Goal: Information Seeking & Learning: Check status

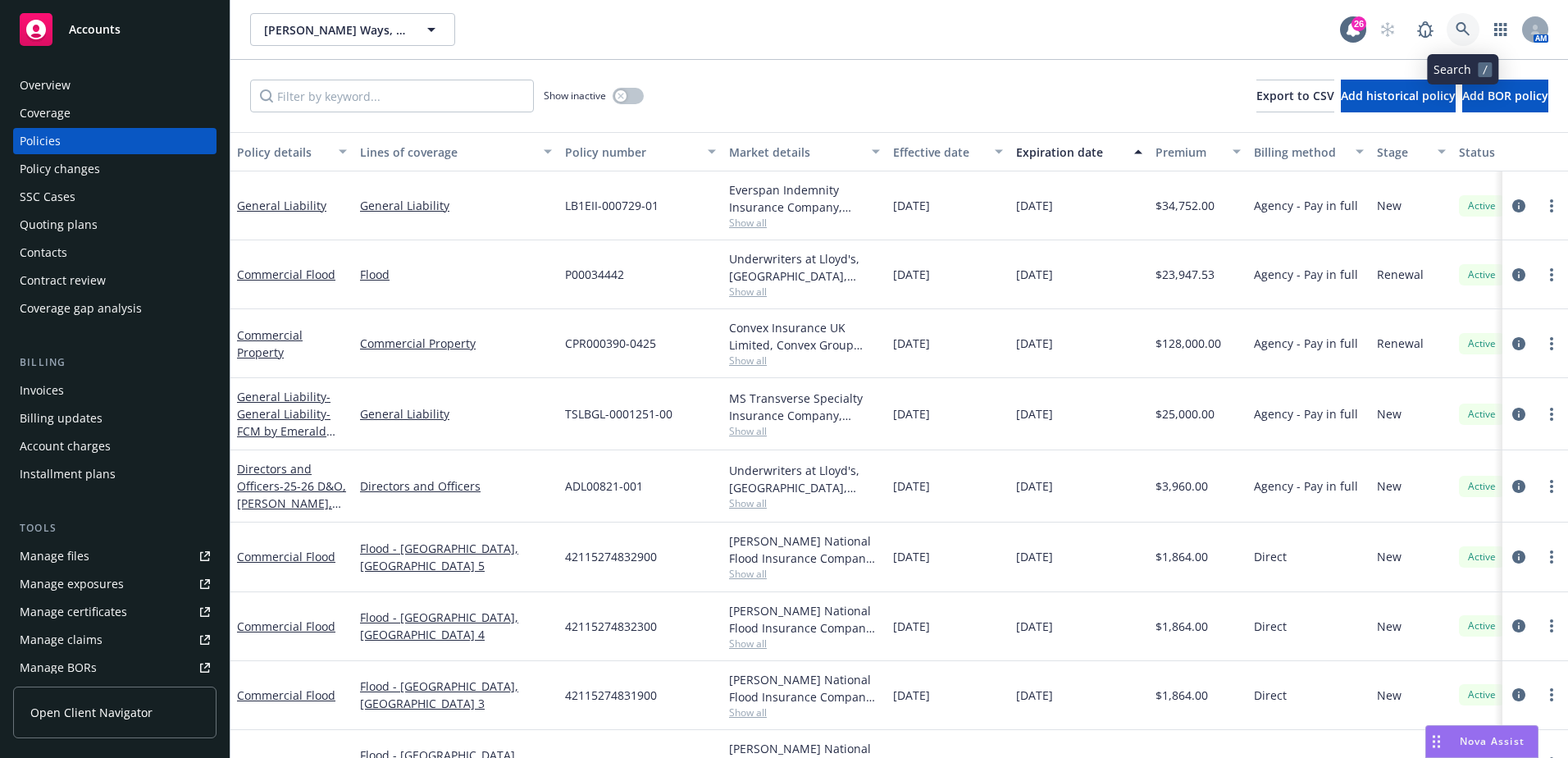
click at [1465, 34] on icon at bounding box center [1463, 29] width 15 height 15
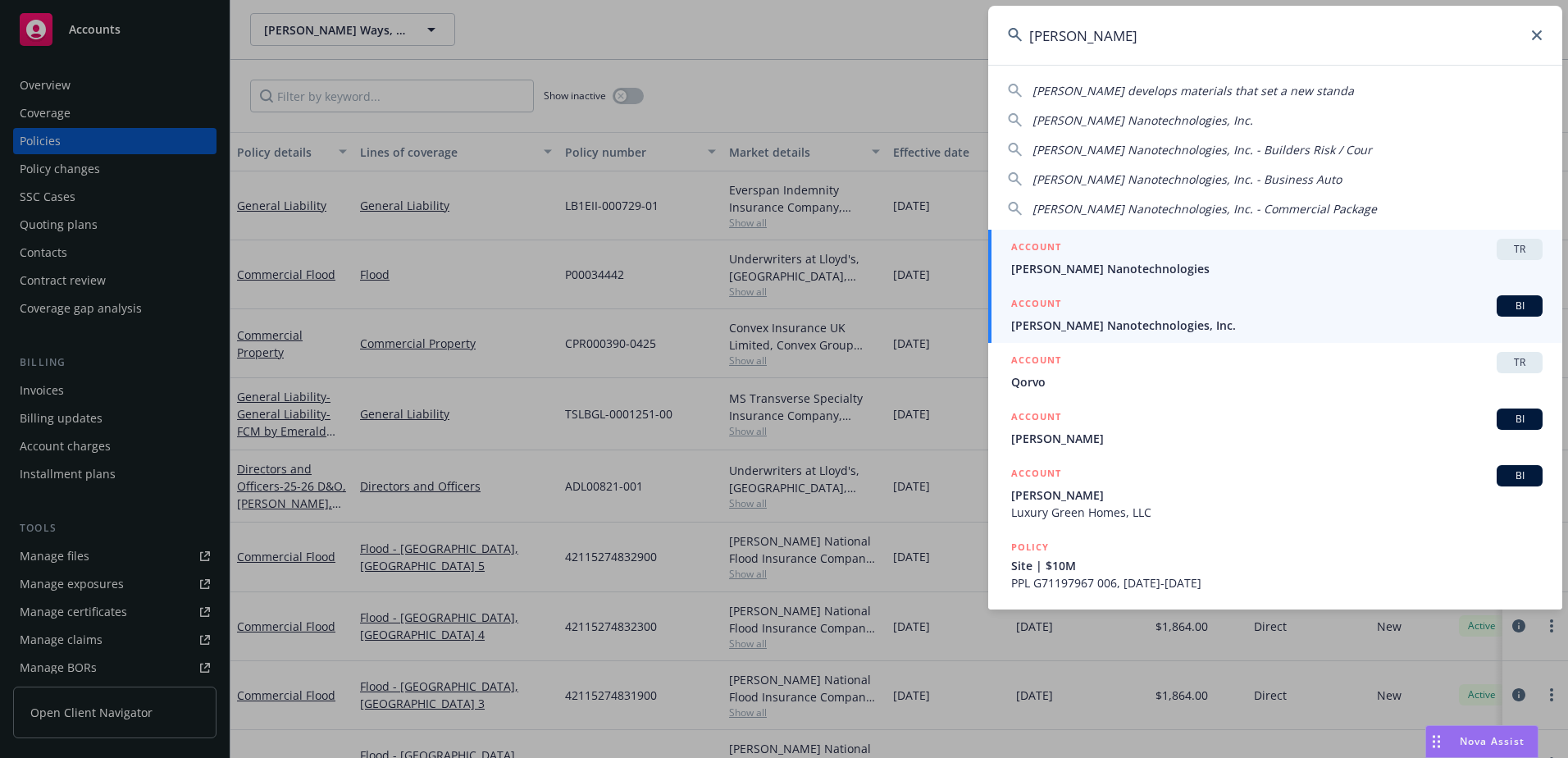
type input "[PERSON_NAME]"
click at [1211, 309] on div "ACCOUNT BI" at bounding box center [1276, 306] width 532 height 21
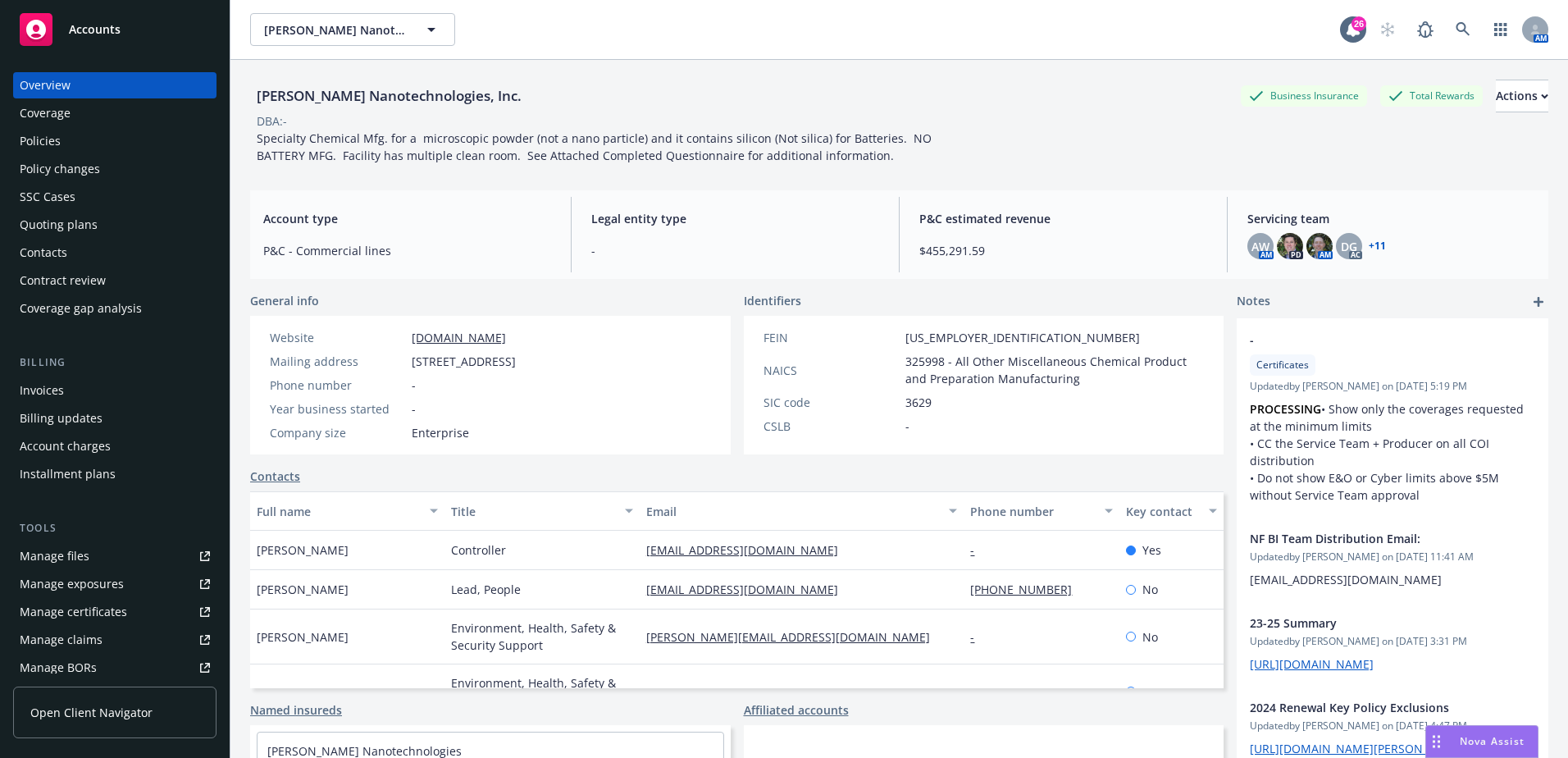
click at [53, 139] on div "Policies" at bounding box center [40, 141] width 41 height 26
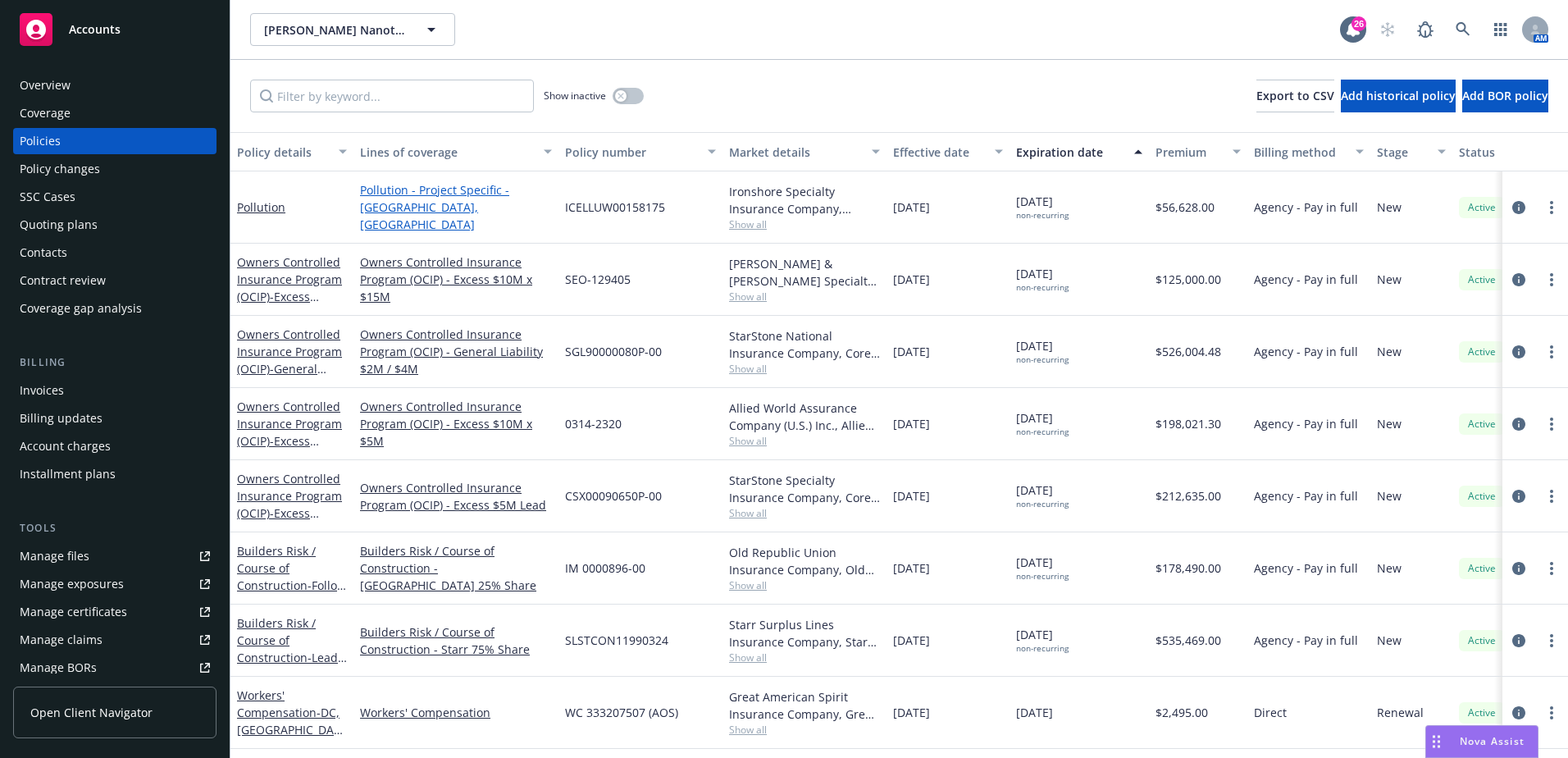
click at [382, 200] on link "Pollution - Project Specific - [GEOGRAPHIC_DATA], [GEOGRAPHIC_DATA]" at bounding box center [455, 206] width 192 height 52
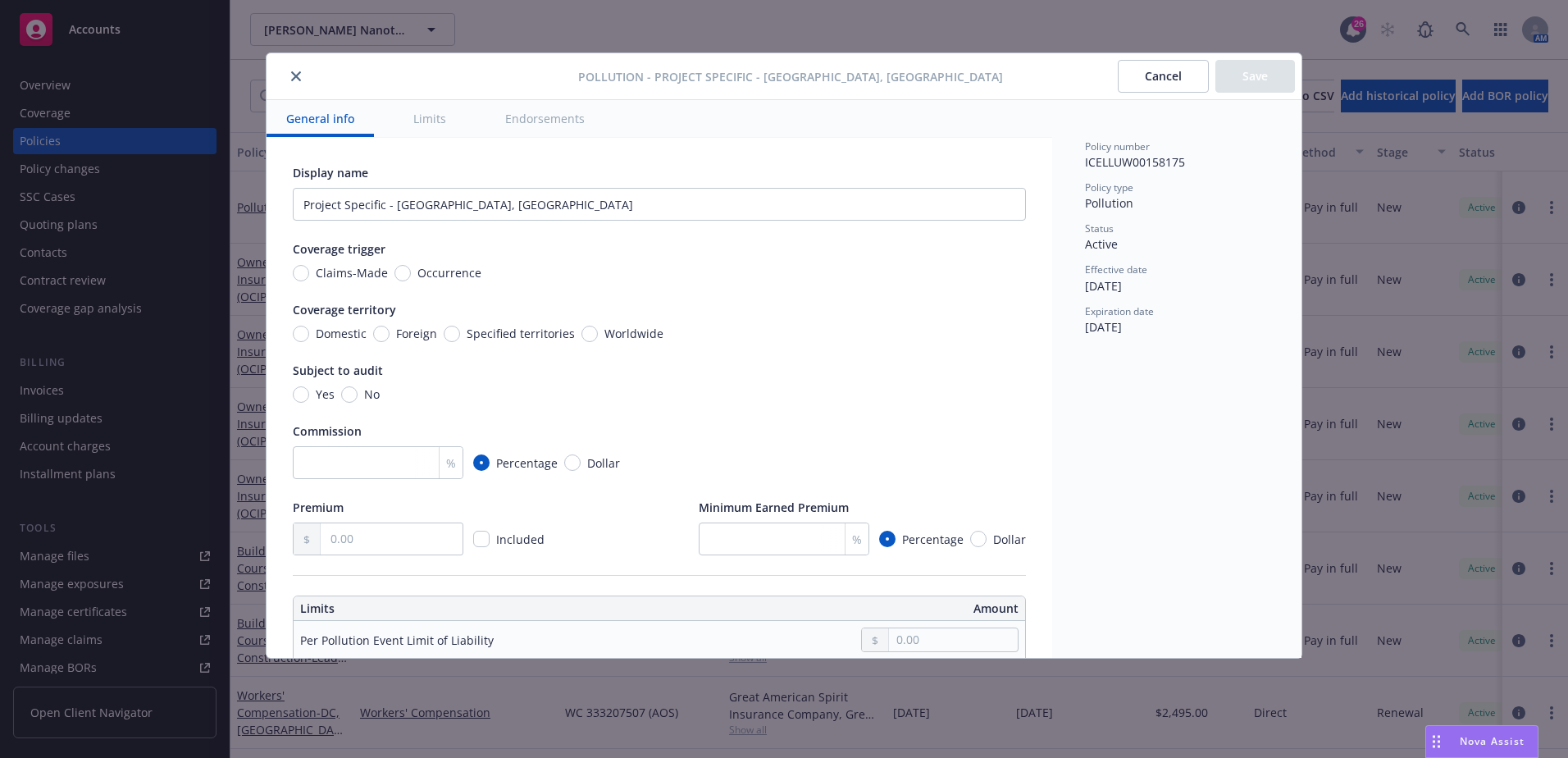
click at [305, 67] on div at bounding box center [426, 76] width 305 height 19
click at [300, 71] on icon "close" at bounding box center [296, 76] width 10 height 10
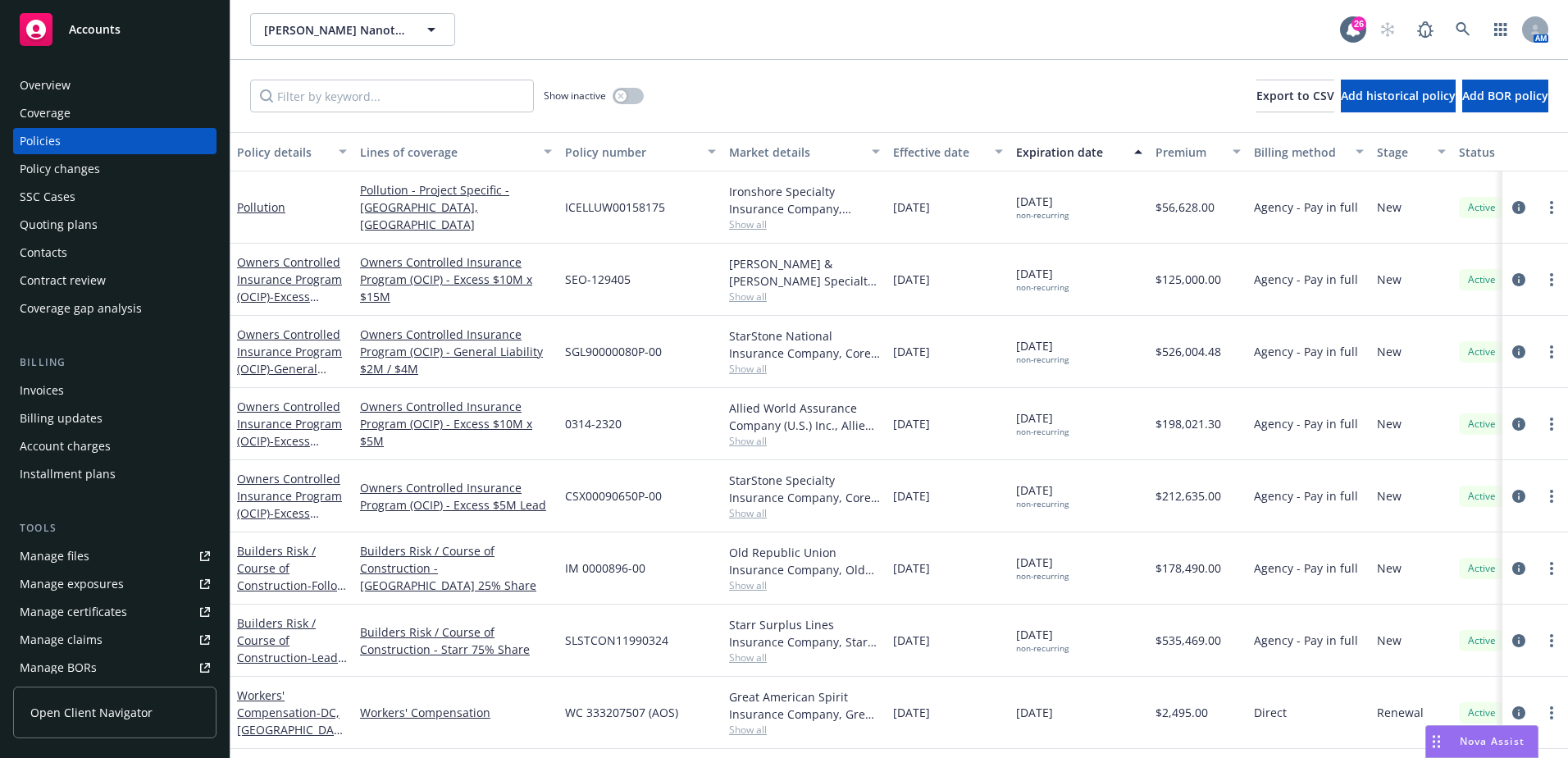
click at [261, 210] on link "Pollution" at bounding box center [261, 207] width 49 height 16
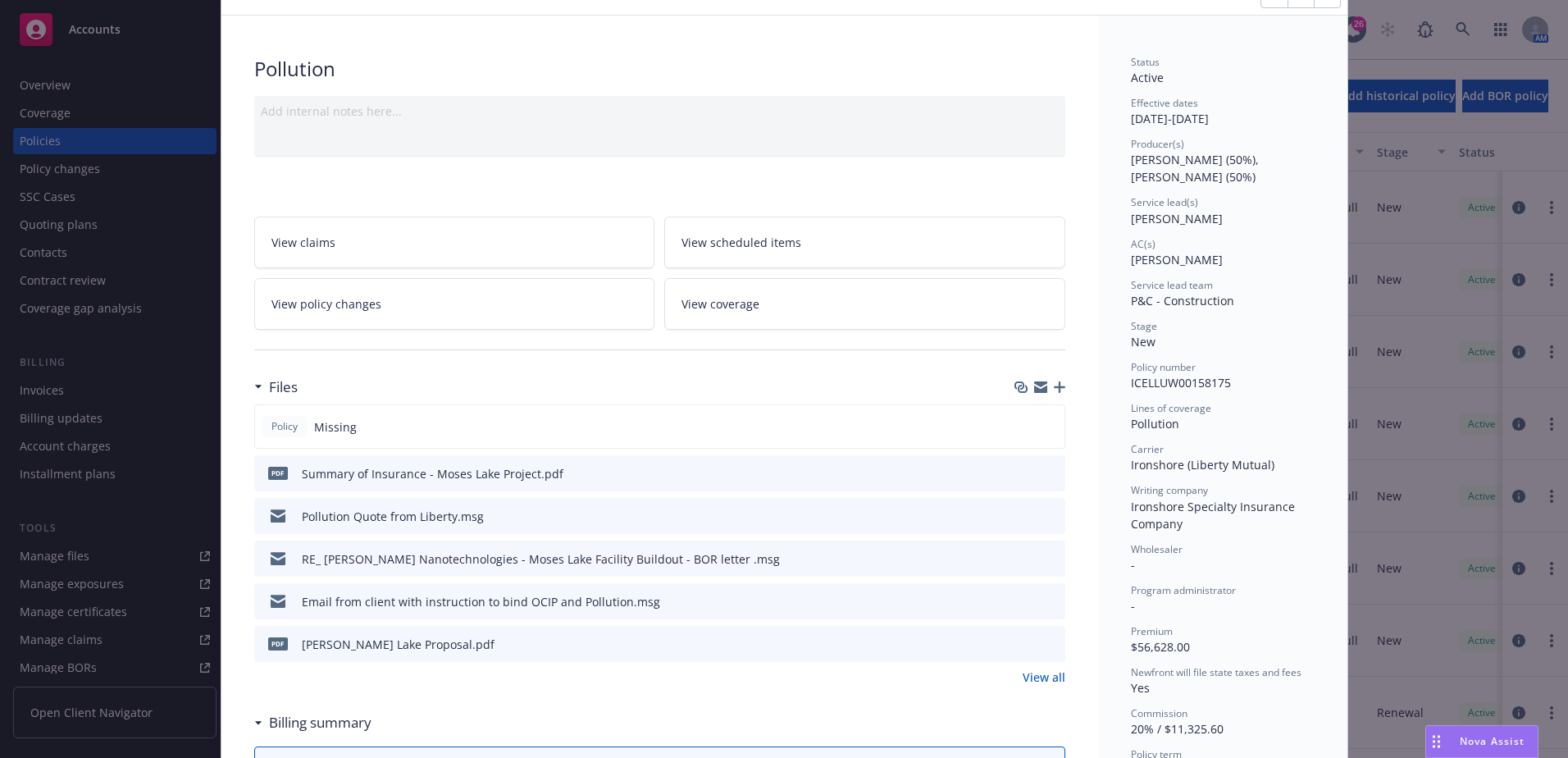
scroll to position [164, 0]
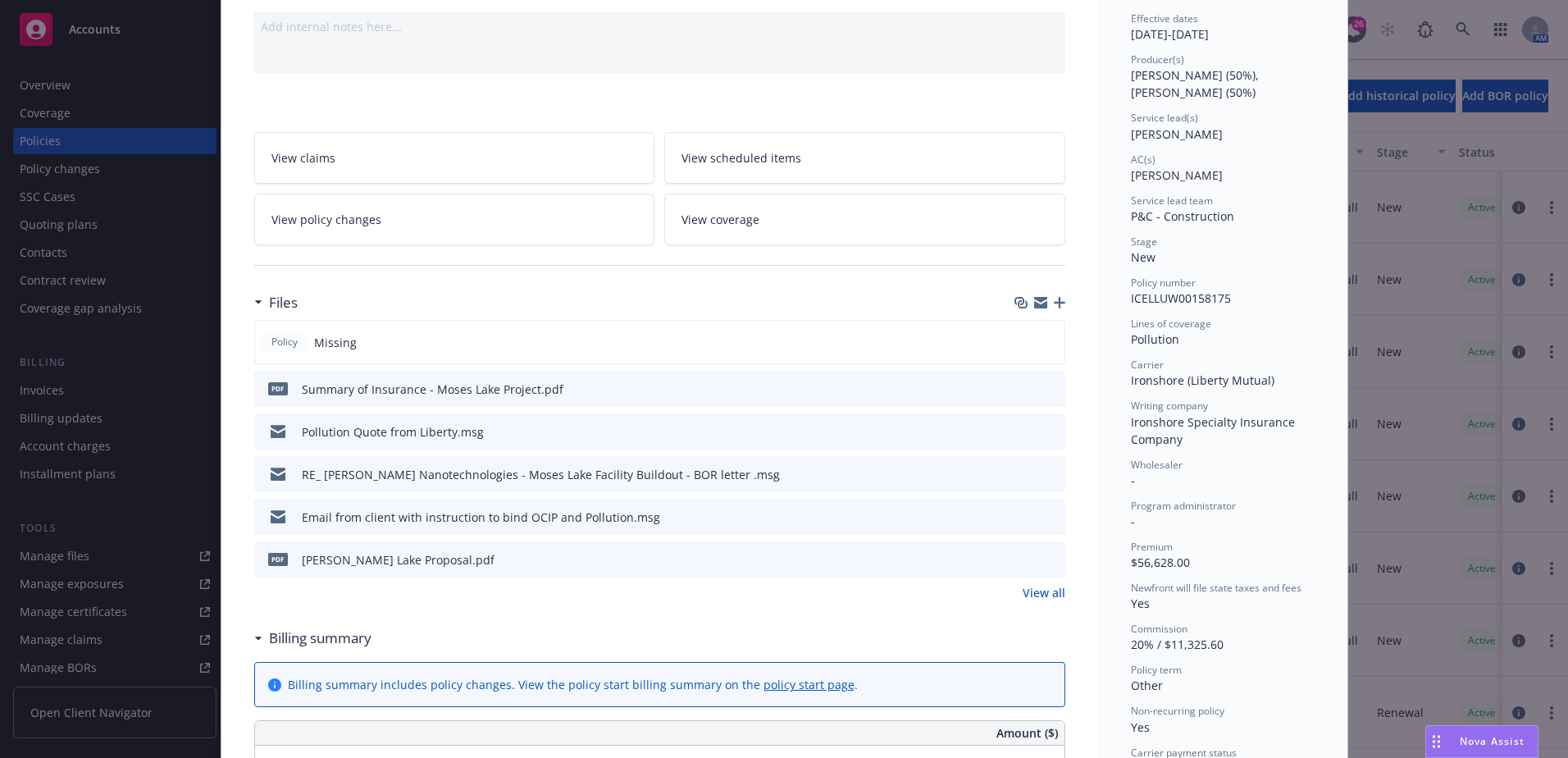
click at [1042, 430] on icon "preview file" at bounding box center [1049, 431] width 15 height 12
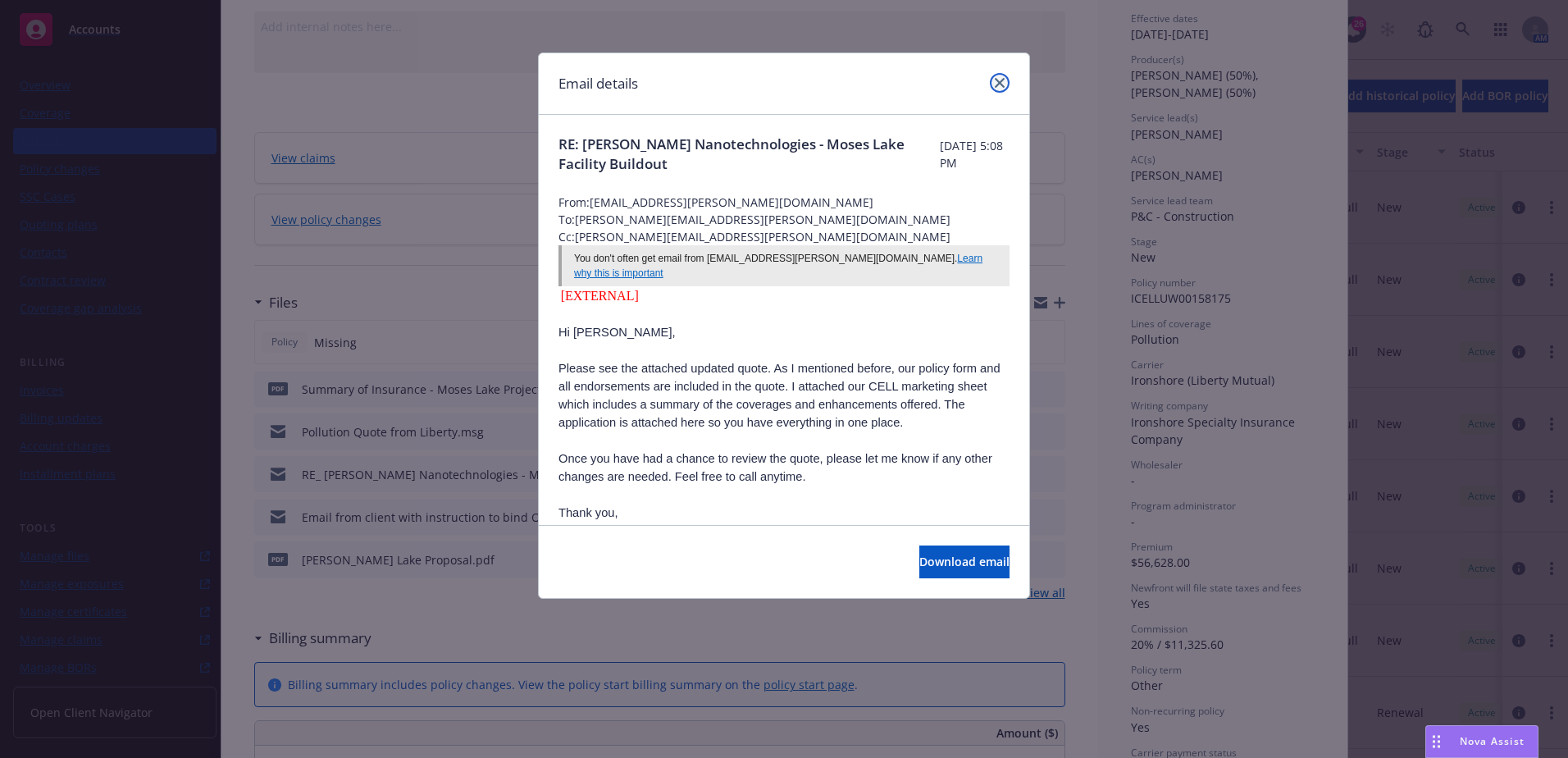
click at [1007, 79] on link "close" at bounding box center [999, 83] width 19 height 19
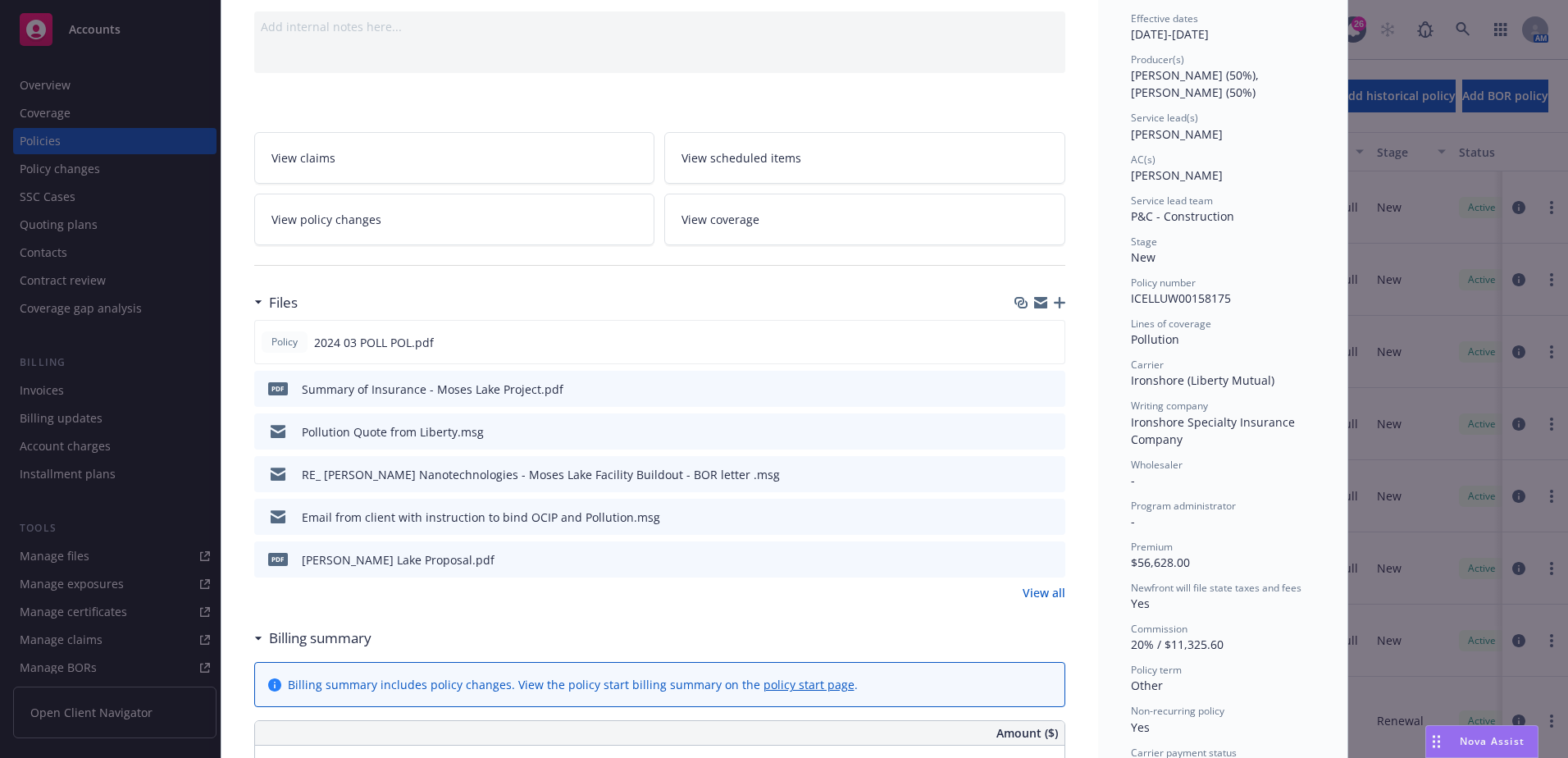
scroll to position [82, 0]
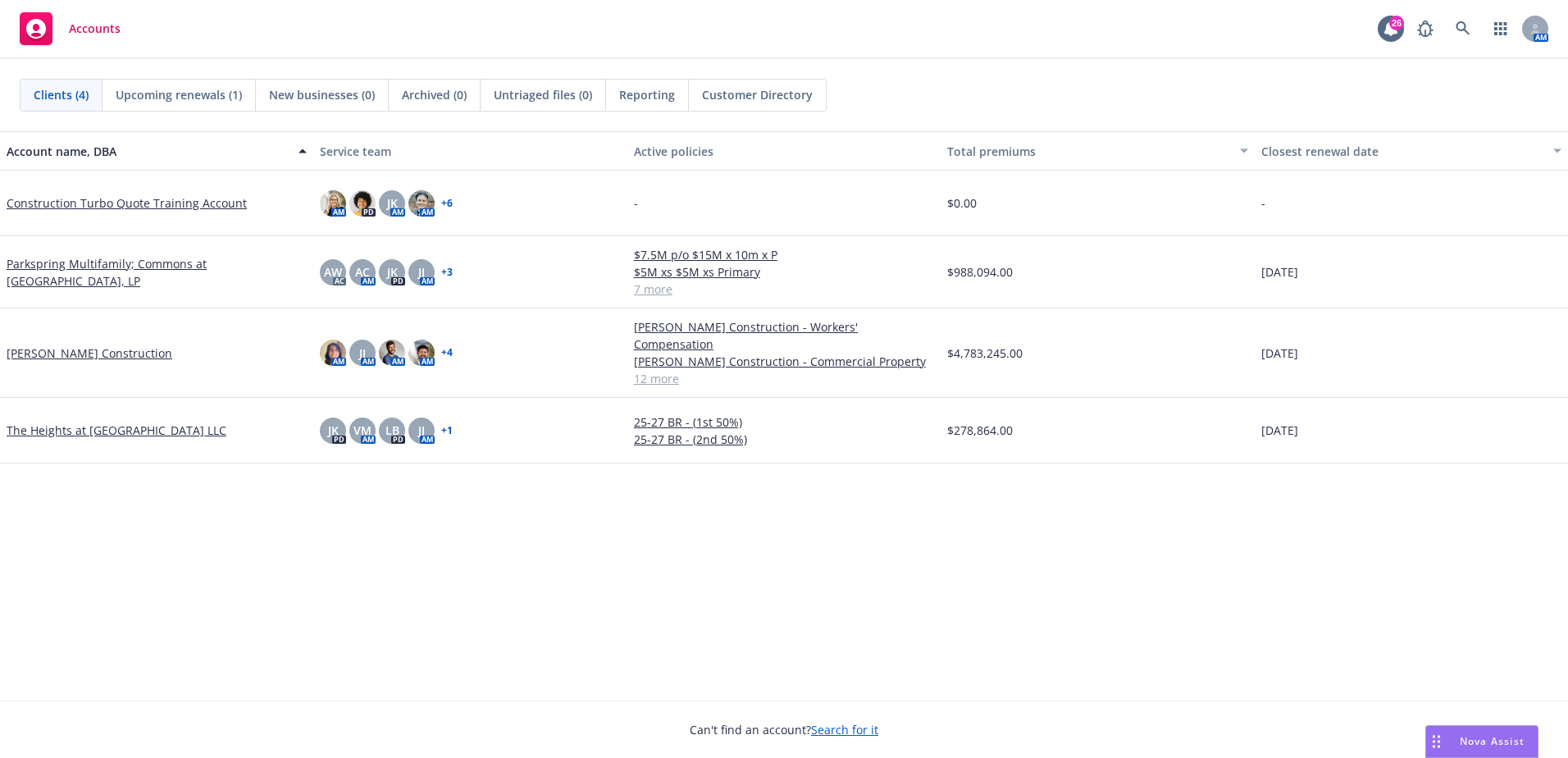
click at [619, 103] on div "Reporting" at bounding box center [647, 95] width 83 height 31
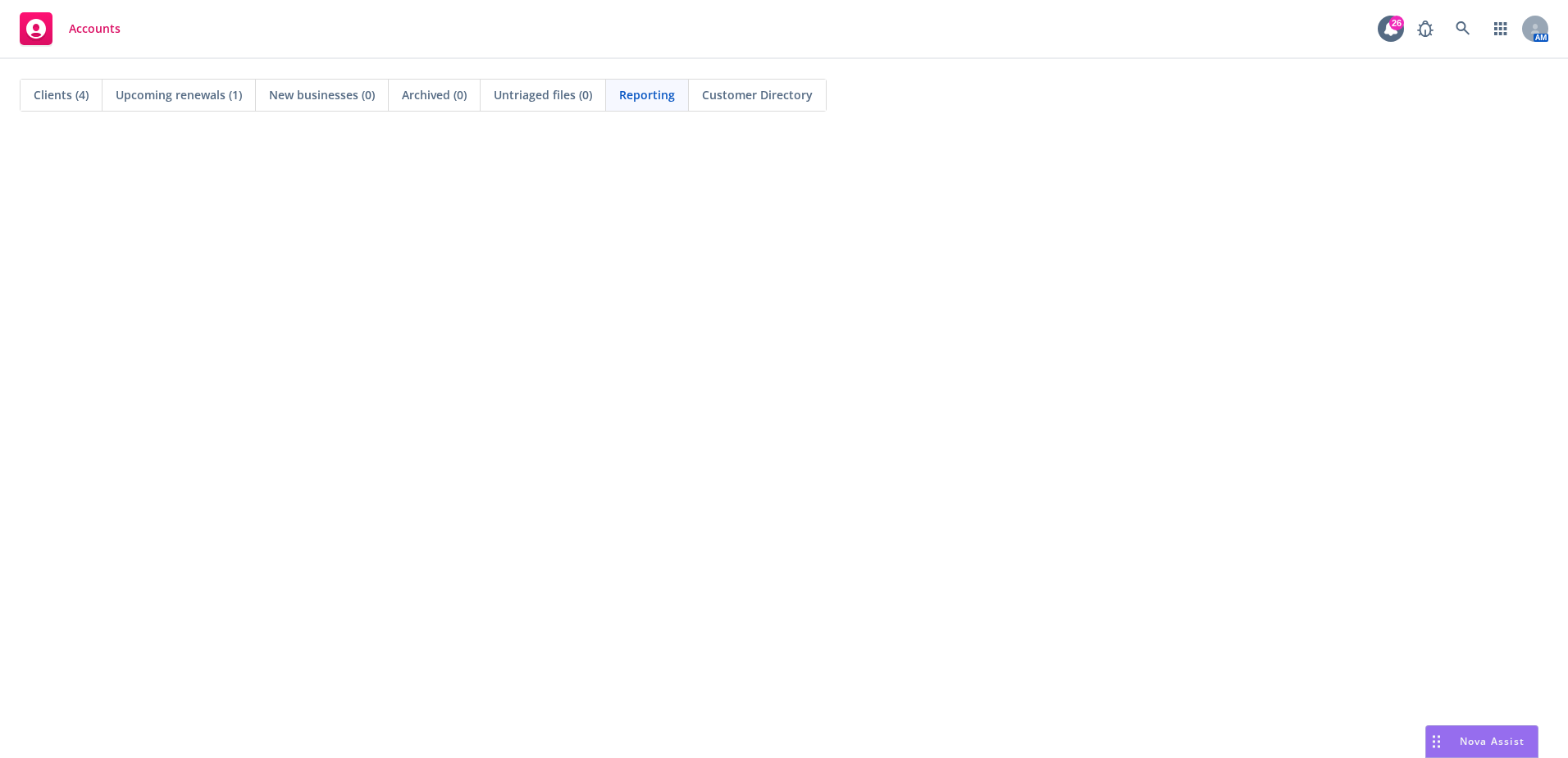
click at [640, 101] on span "Reporting" at bounding box center [646, 95] width 55 height 17
click at [1475, 28] on link at bounding box center [1463, 29] width 33 height 33
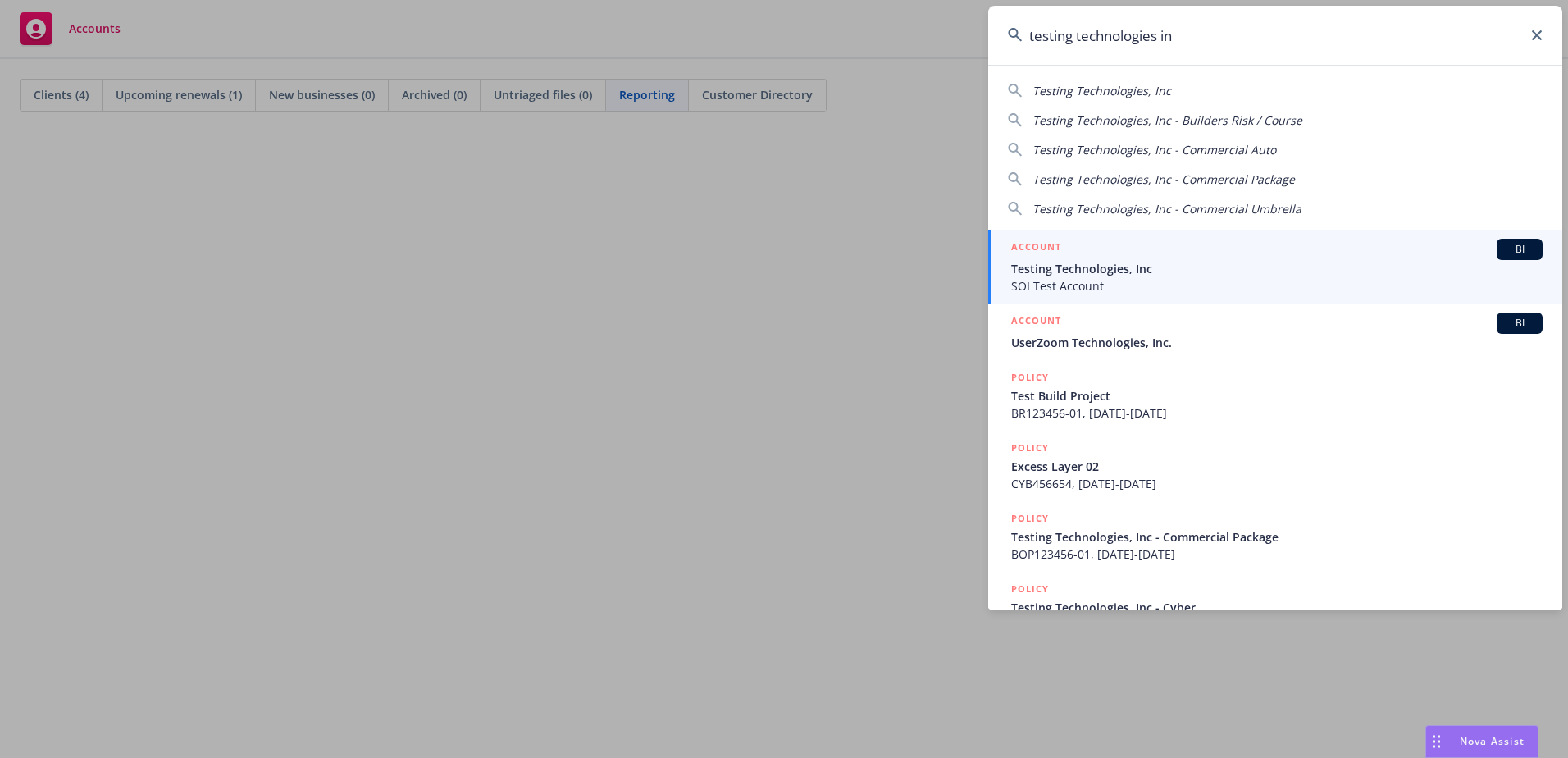
type input "testing technologies in"
click at [1240, 259] on span "Testing Technologies, Inc" at bounding box center [1276, 268] width 532 height 17
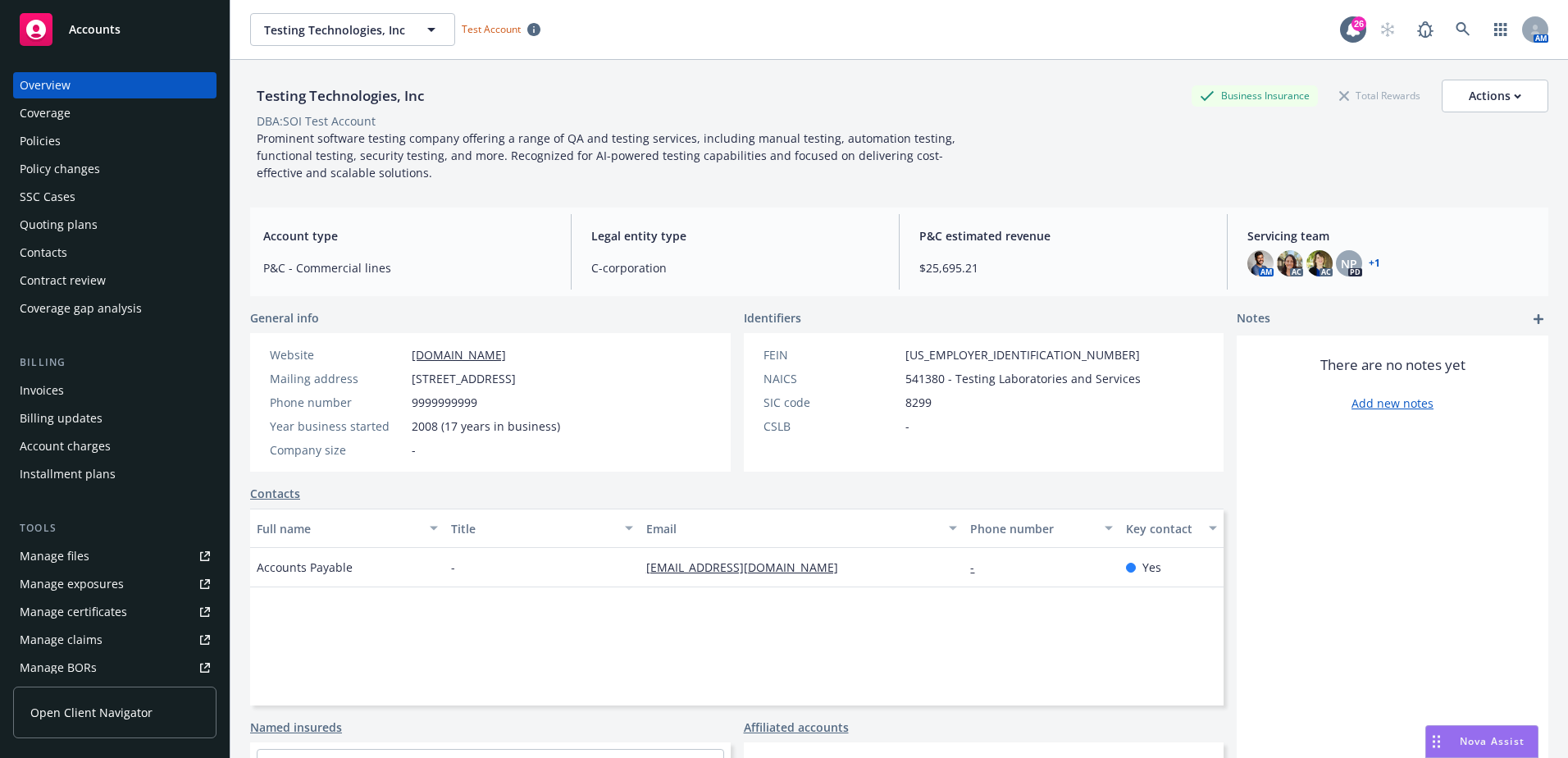
click at [96, 139] on div "Policies" at bounding box center [115, 141] width 191 height 26
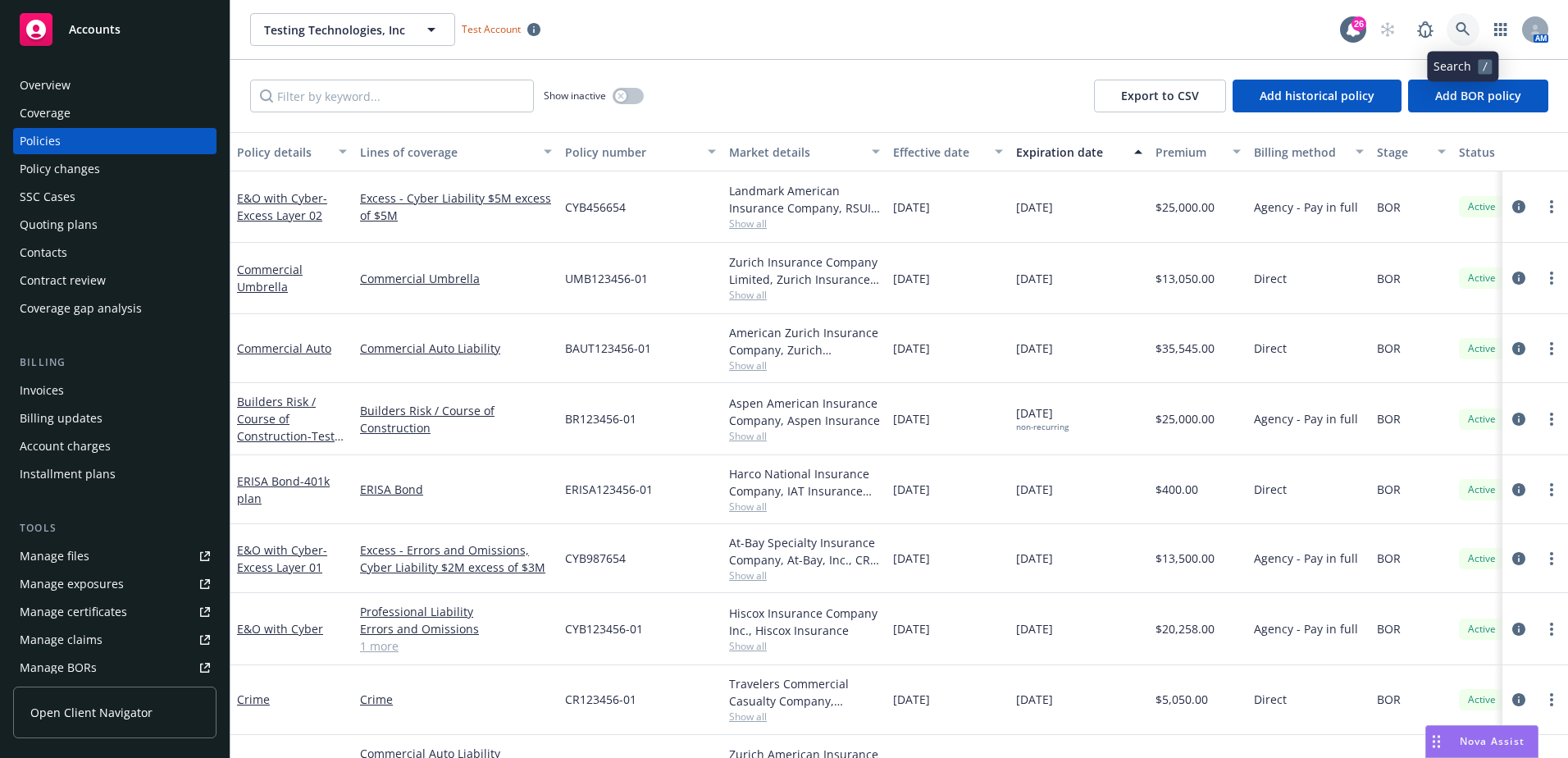
click at [1458, 22] on icon at bounding box center [1463, 29] width 15 height 15
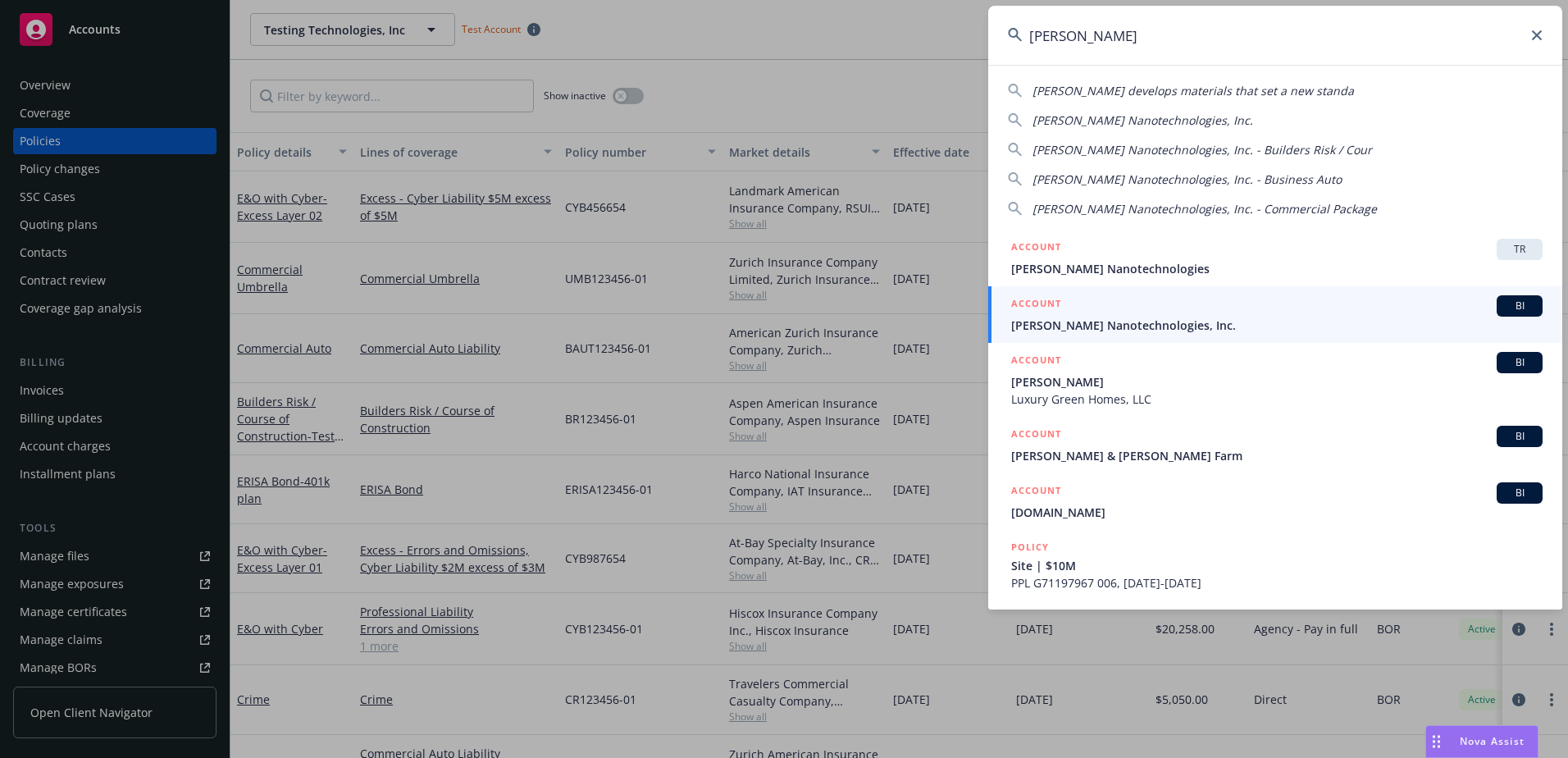
type input "[PERSON_NAME]"
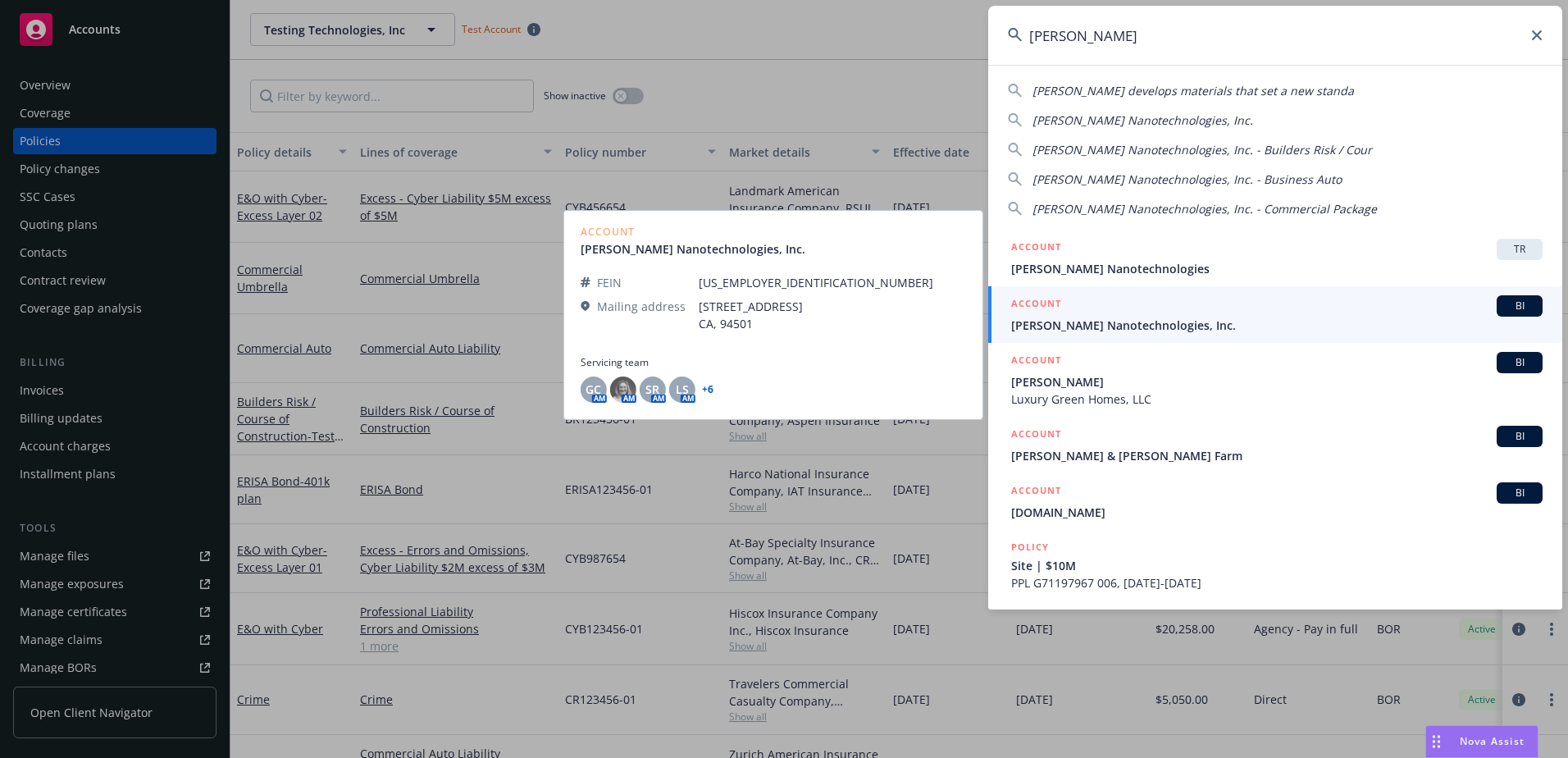
click at [1152, 316] on div "ACCOUNT BI" at bounding box center [1276, 306] width 532 height 21
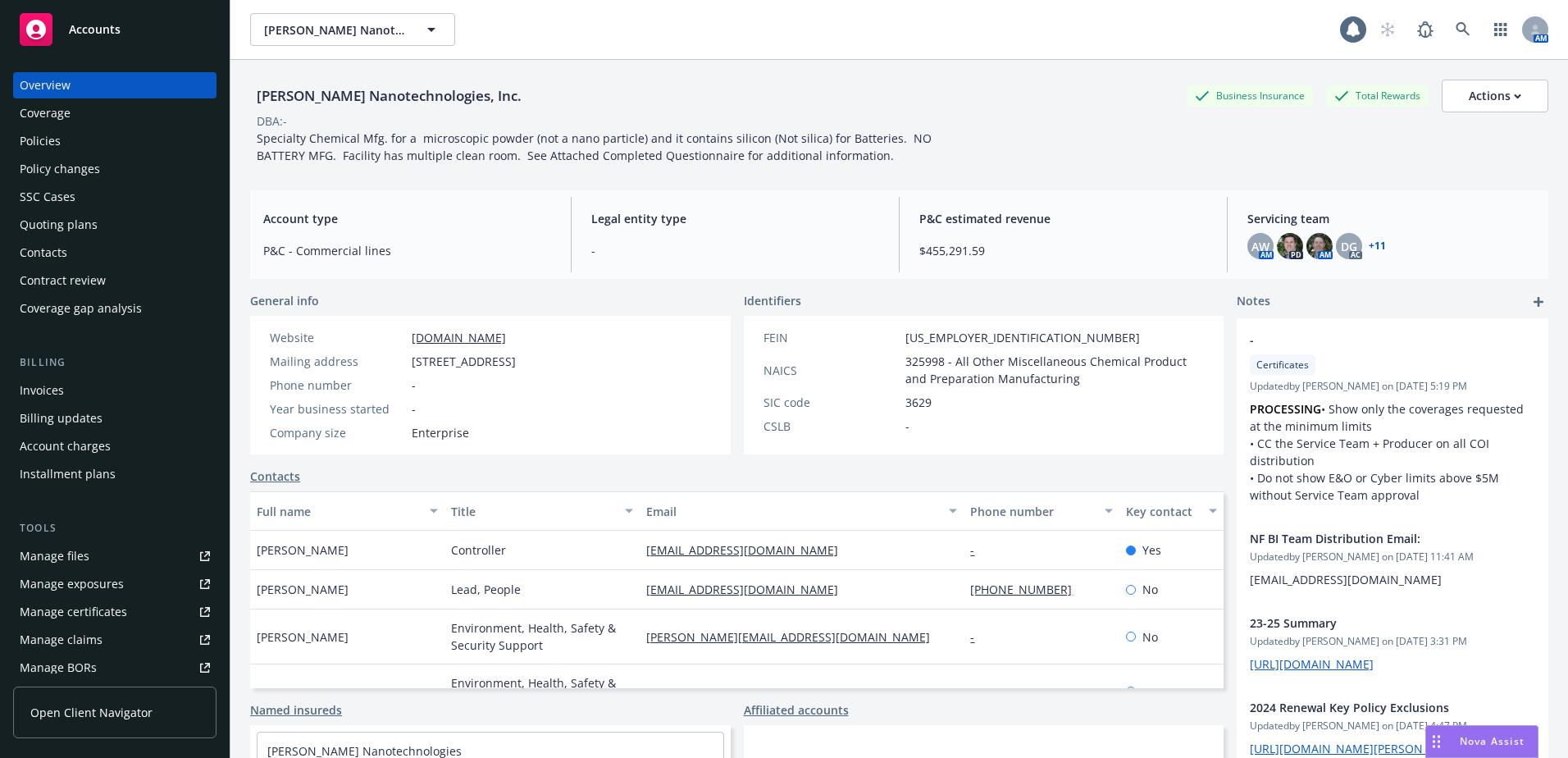
click at [128, 148] on div "Policies" at bounding box center [115, 141] width 191 height 26
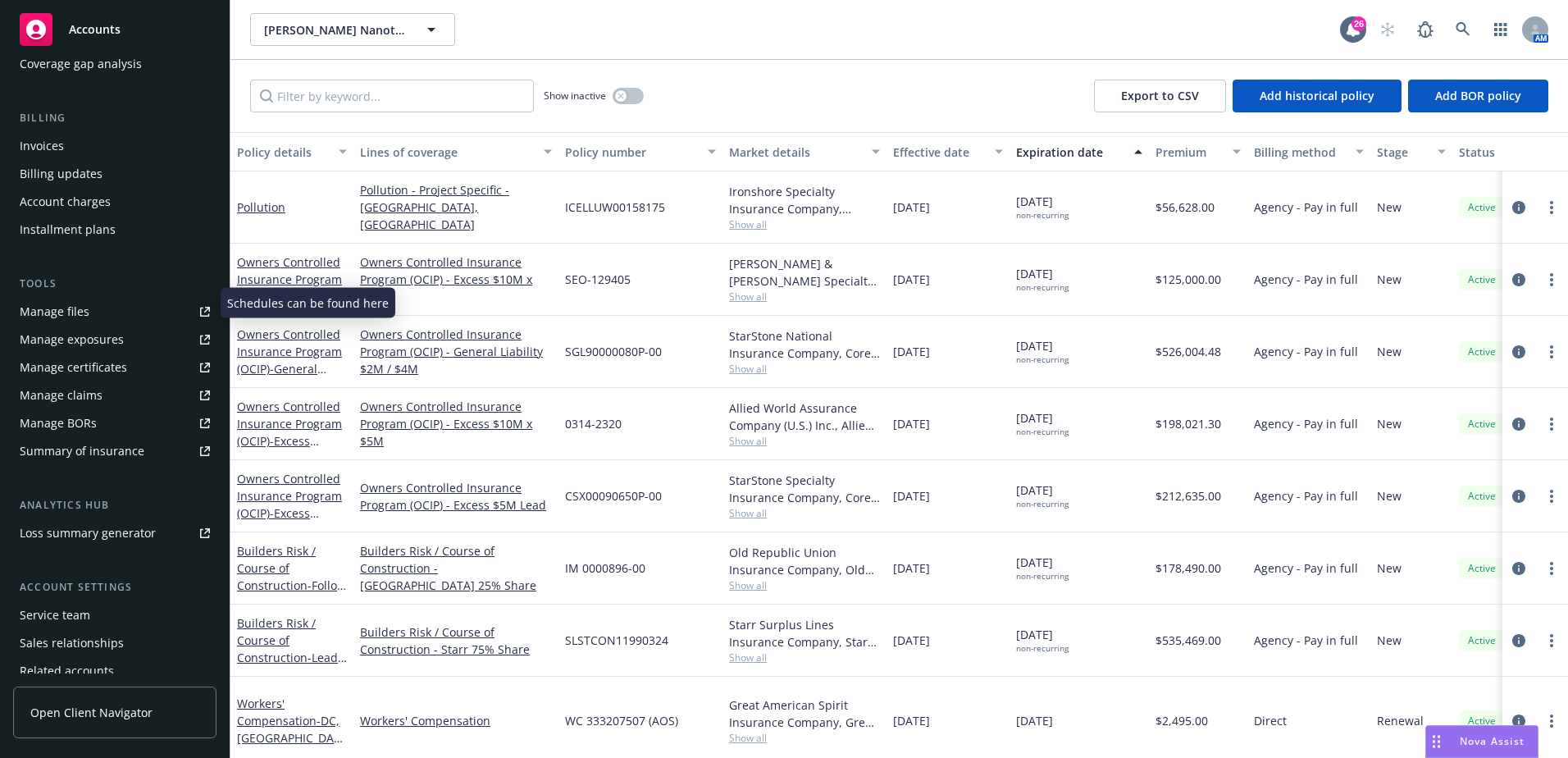
scroll to position [311, 0]
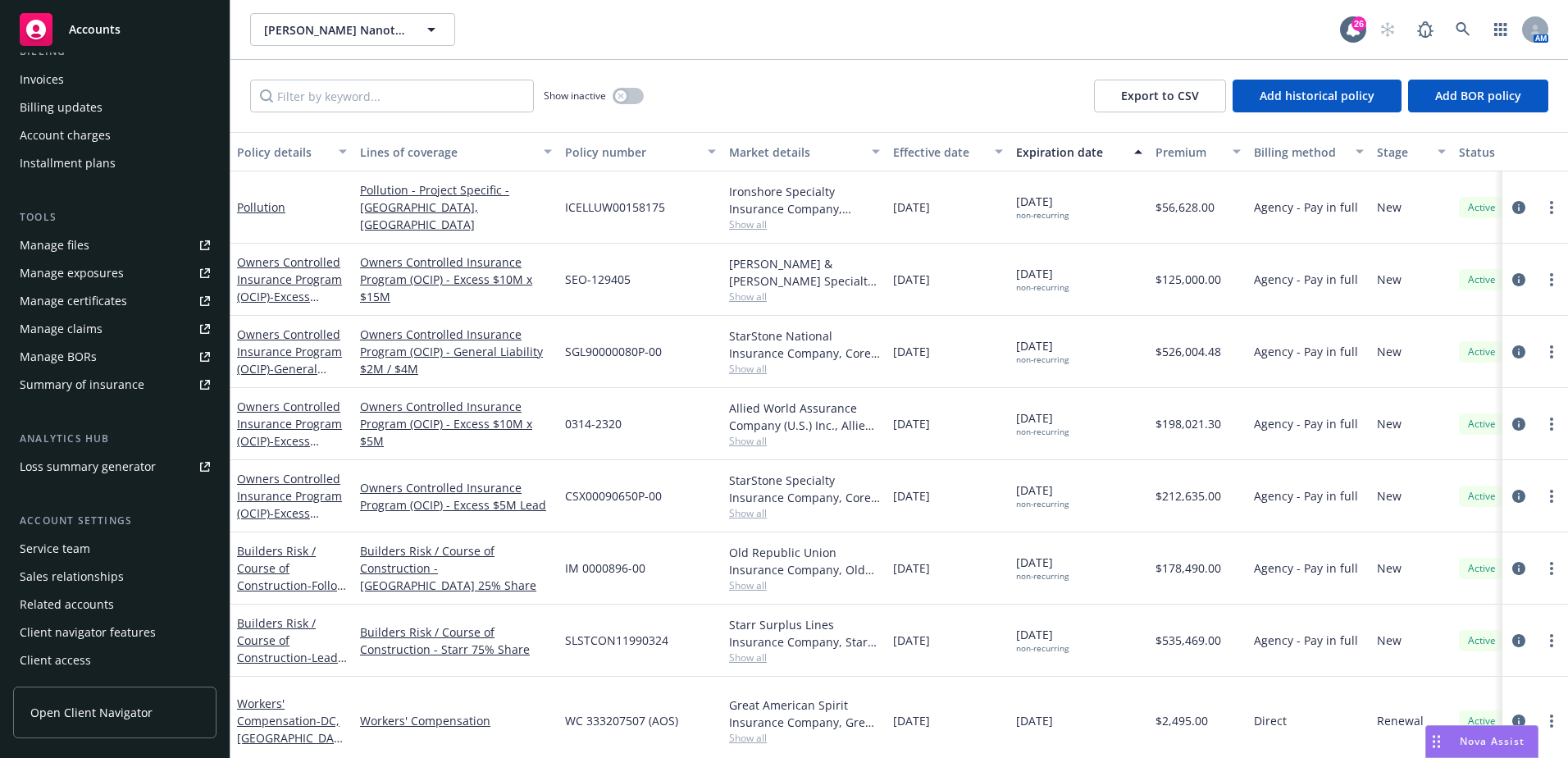
click at [78, 543] on div "Service team" at bounding box center [54, 548] width 71 height 26
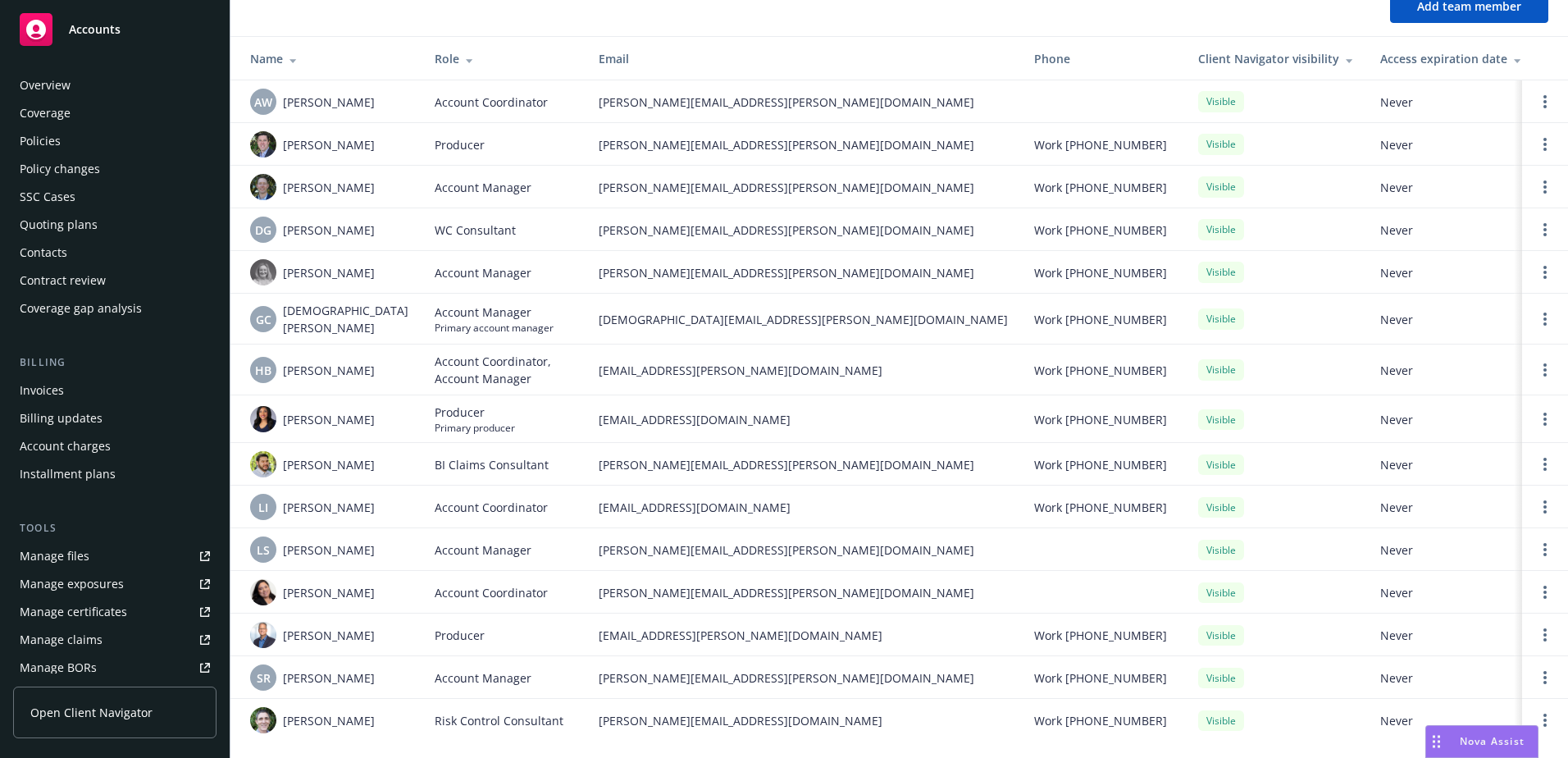
click at [87, 135] on div "Policies" at bounding box center [115, 141] width 191 height 26
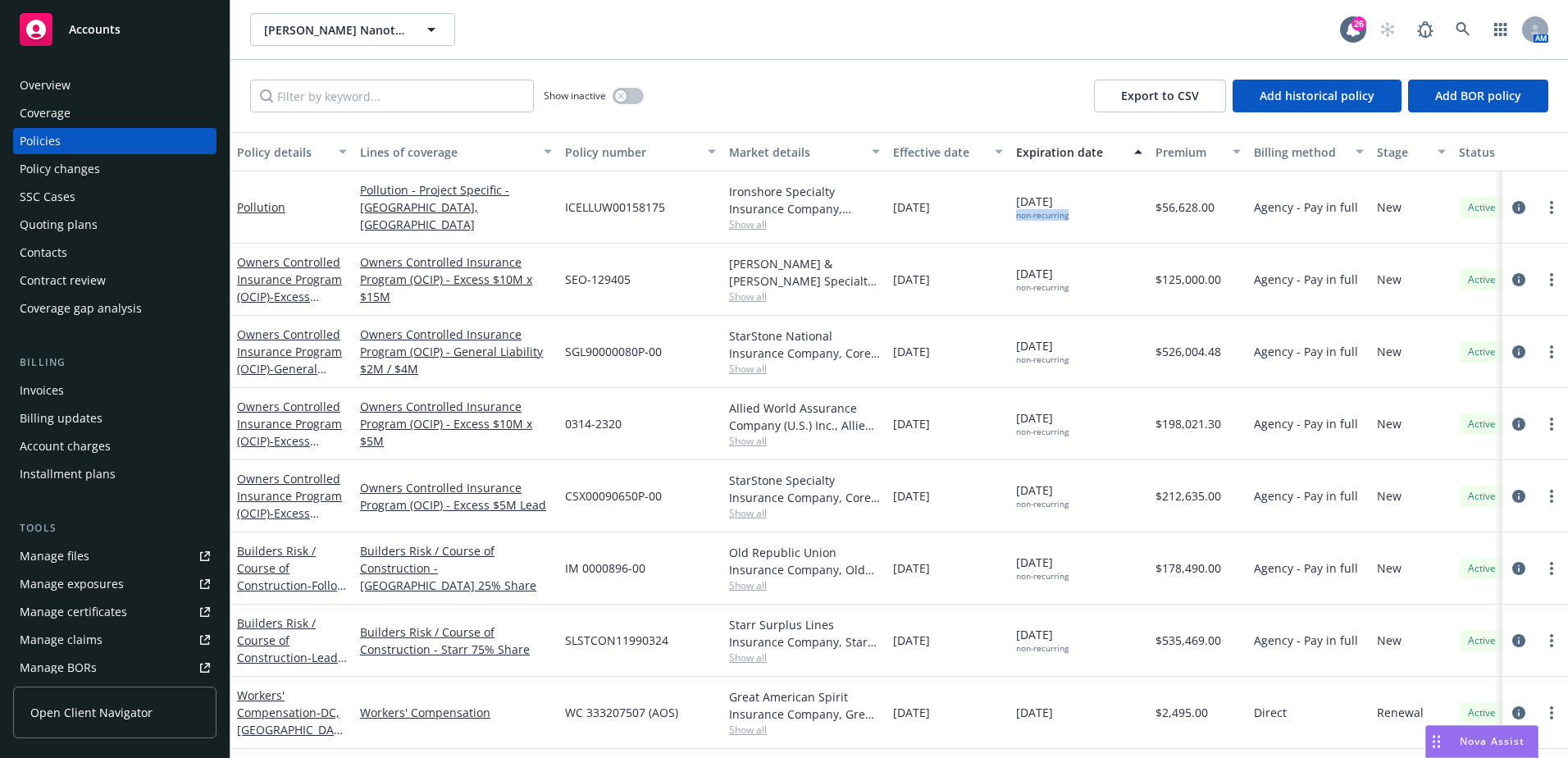
drag, startPoint x: 1073, startPoint y: 219, endPoint x: 1014, endPoint y: 218, distance: 59.0
click at [1014, 218] on div "[DATE] non-recurring" at bounding box center [1079, 207] width 139 height 72
drag, startPoint x: 1014, startPoint y: 218, endPoint x: 1058, endPoint y: 239, distance: 48.8
click at [1055, 229] on div "[DATE] non-recurring" at bounding box center [1079, 207] width 139 height 72
drag, startPoint x: 1095, startPoint y: 361, endPoint x: 1000, endPoint y: 344, distance: 96.5
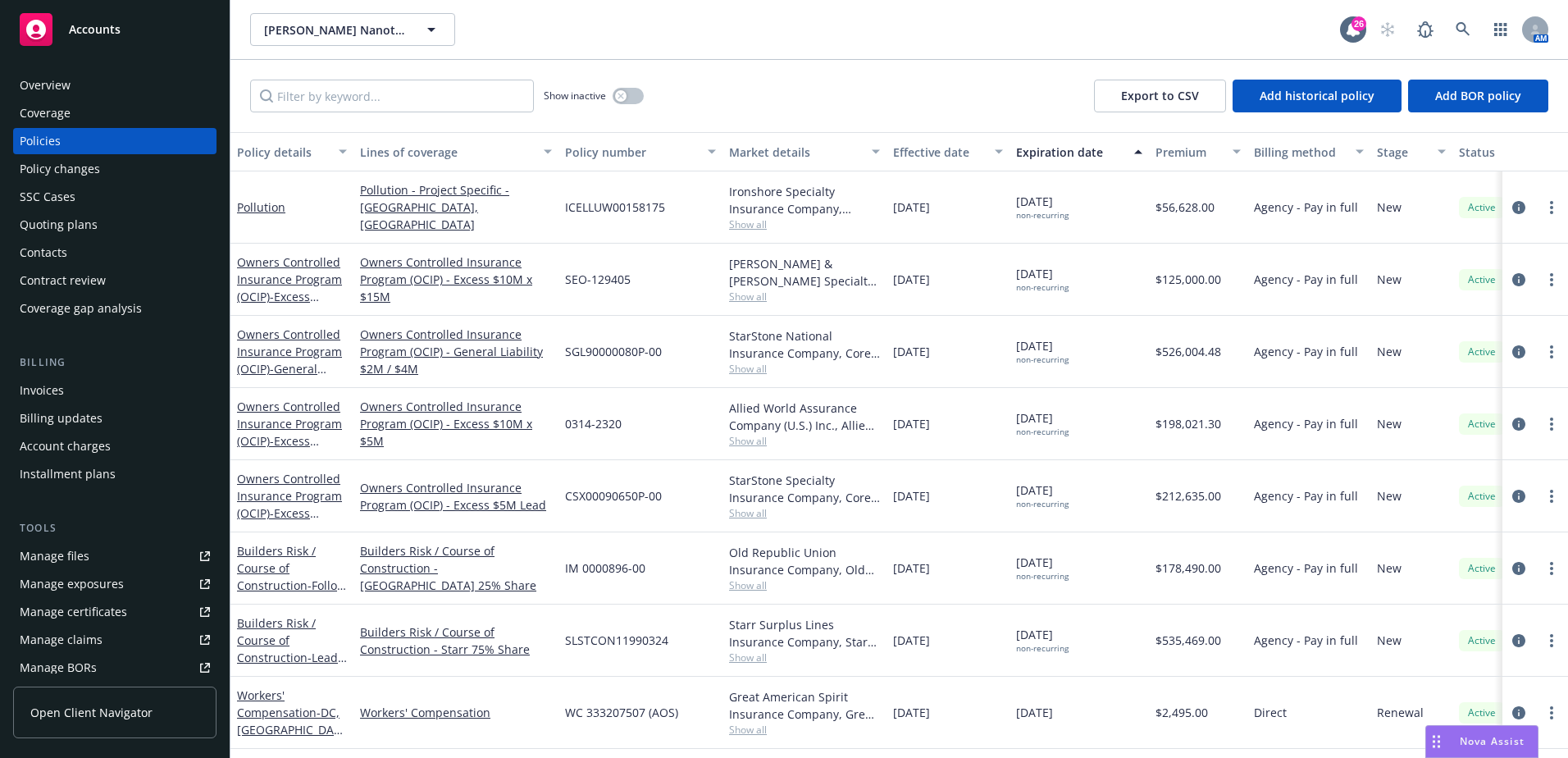
click at [1000, 344] on div "Owners Controlled Insurance Program (OCIP) - General Liability $2M / $4M Owners…" at bounding box center [1022, 352] width 1583 height 72
drag, startPoint x: 1000, startPoint y: 344, endPoint x: 1063, endPoint y: 375, distance: 70.2
click at [1063, 375] on div "[DATE] non-recurring" at bounding box center [1079, 352] width 139 height 72
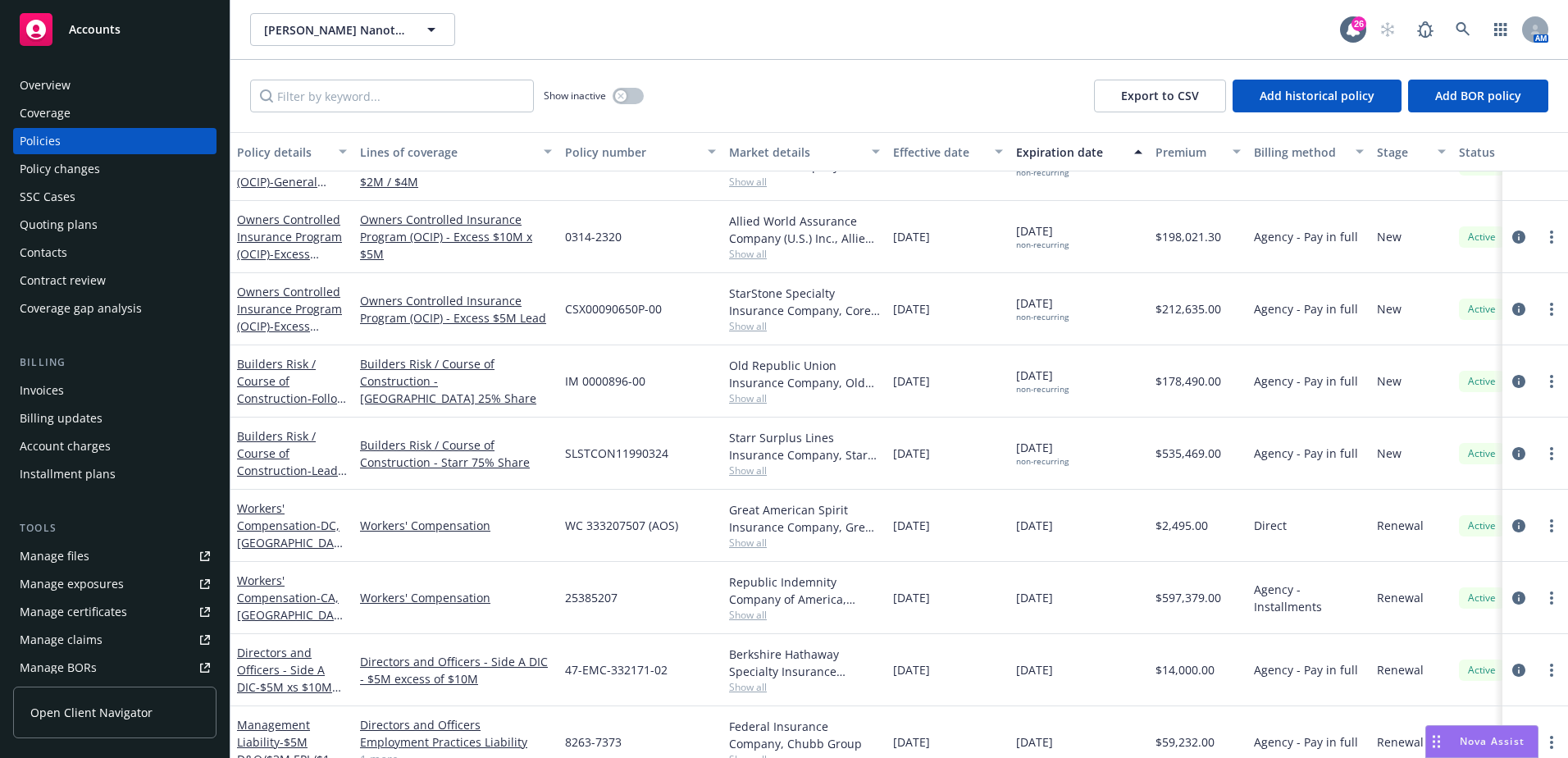
scroll to position [246, 0]
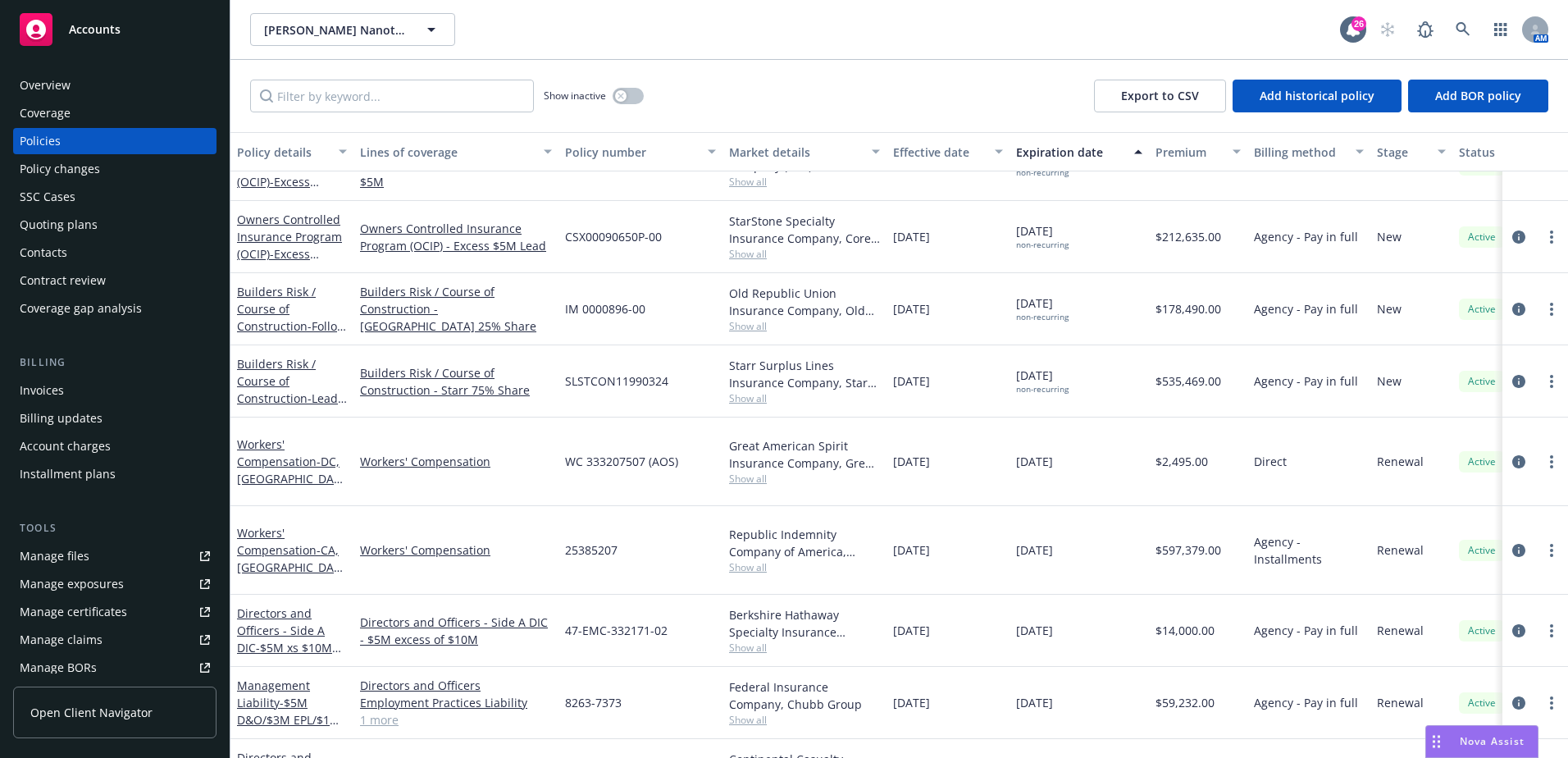
click at [123, 175] on div "Policy changes" at bounding box center [115, 168] width 191 height 26
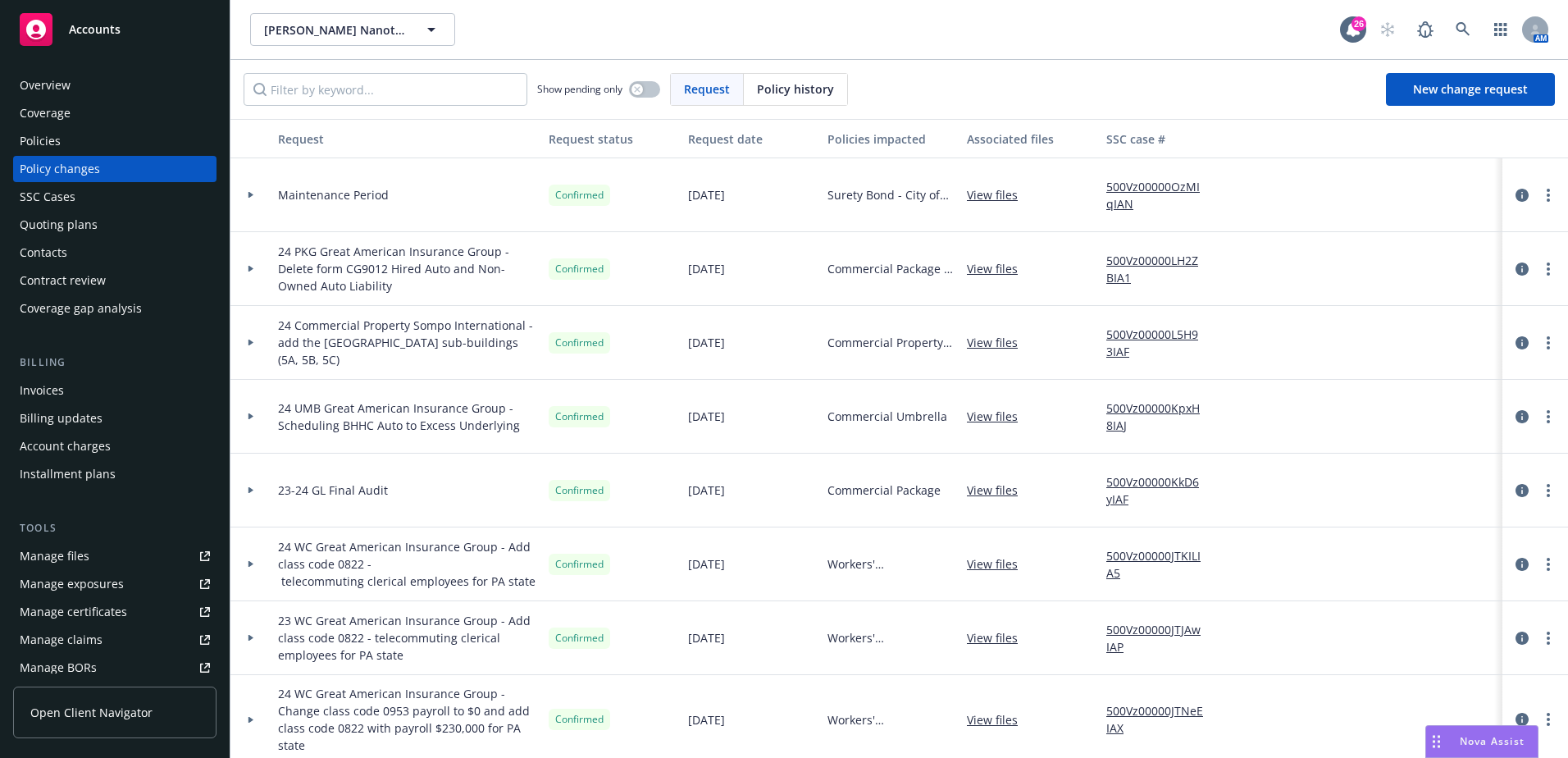
click at [22, 86] on div "Overview" at bounding box center [45, 85] width 51 height 26
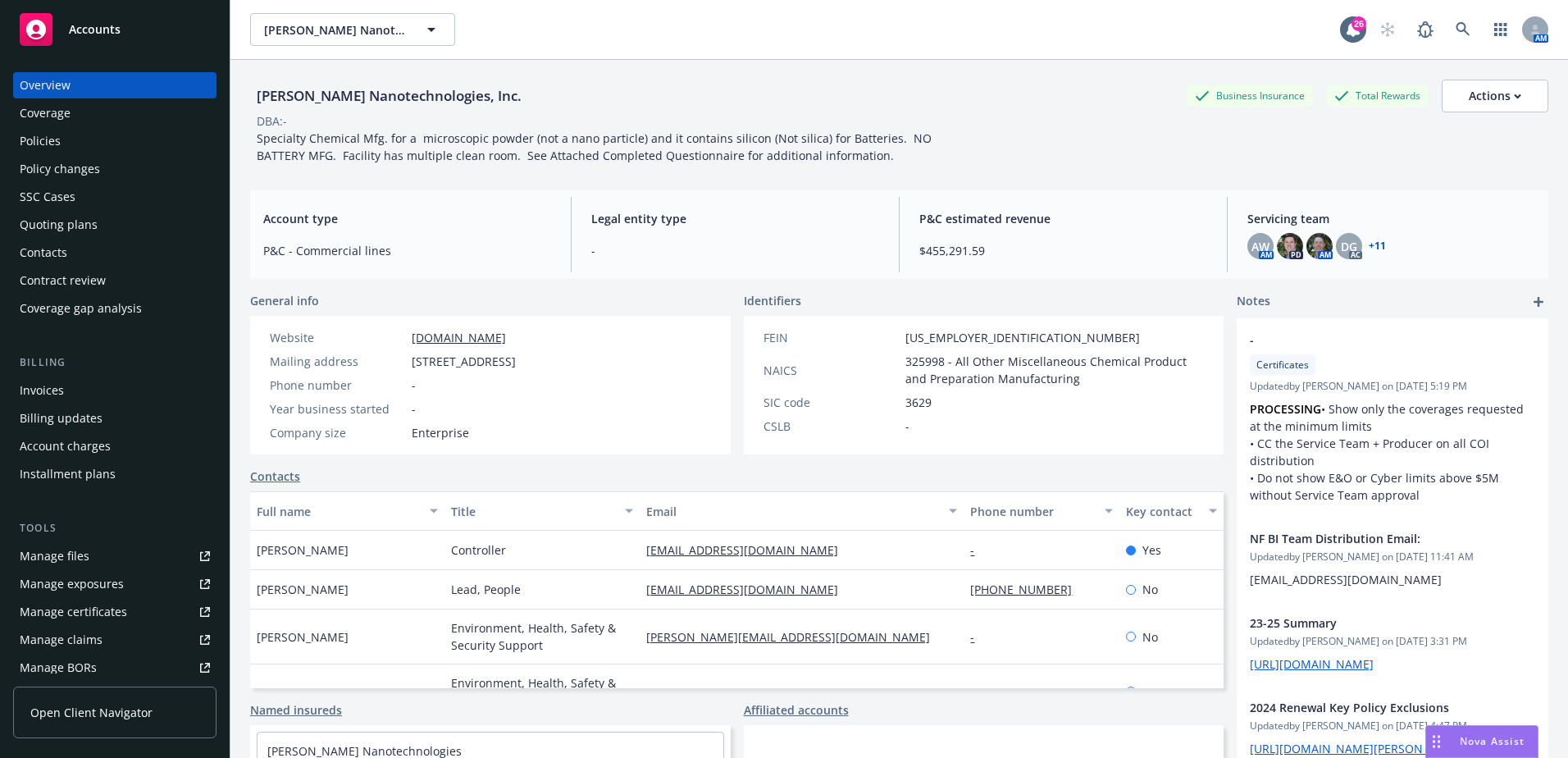
click at [63, 447] on div "Account charges" at bounding box center [65, 446] width 91 height 26
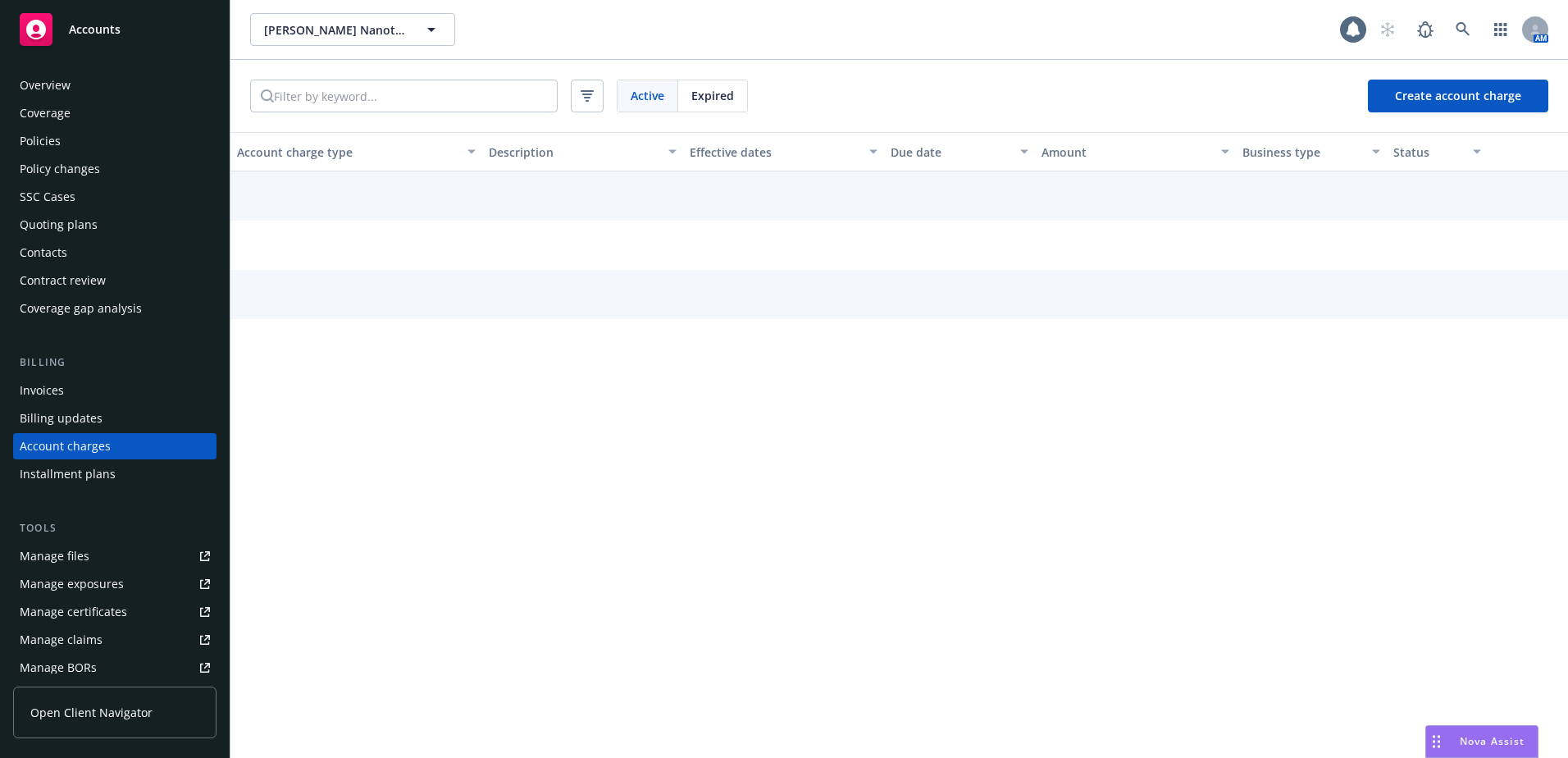
scroll to position [41, 0]
